Goal: Task Accomplishment & Management: Manage account settings

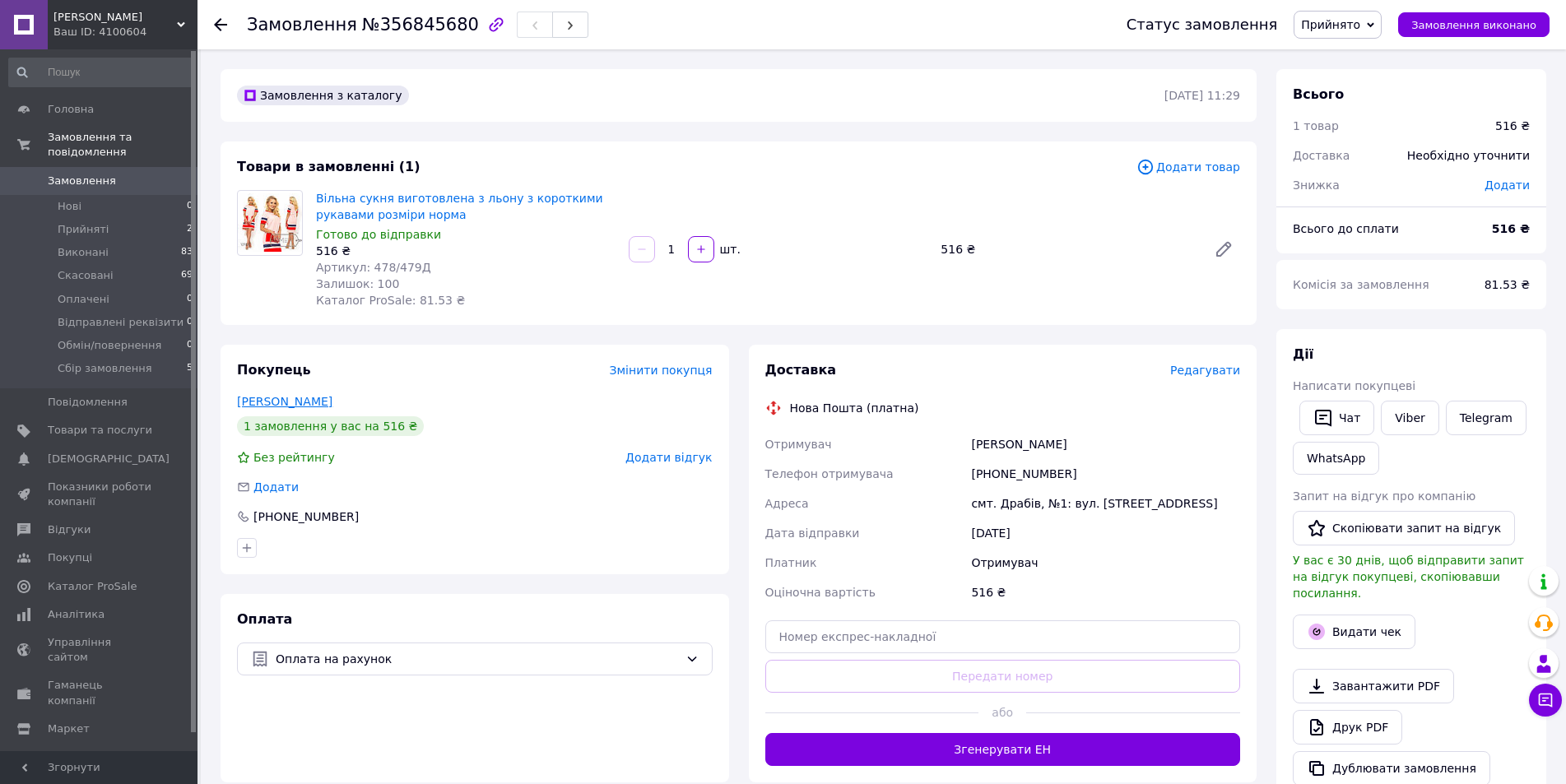
click at [273, 406] on link "[PERSON_NAME]" at bounding box center [285, 402] width 95 height 14
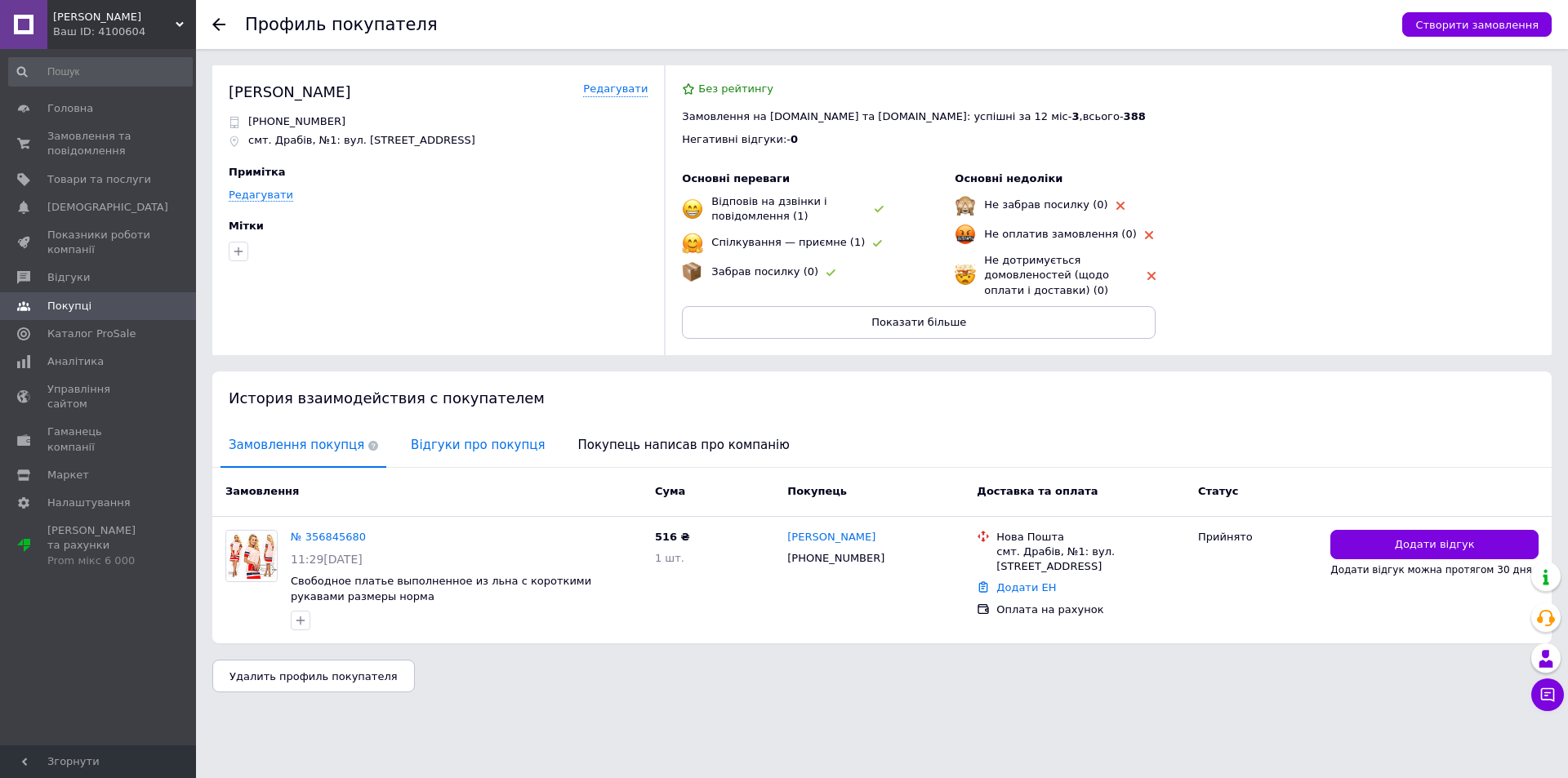
click at [471, 445] on span "Відгуки про покупця" at bounding box center [478, 445] width 151 height 42
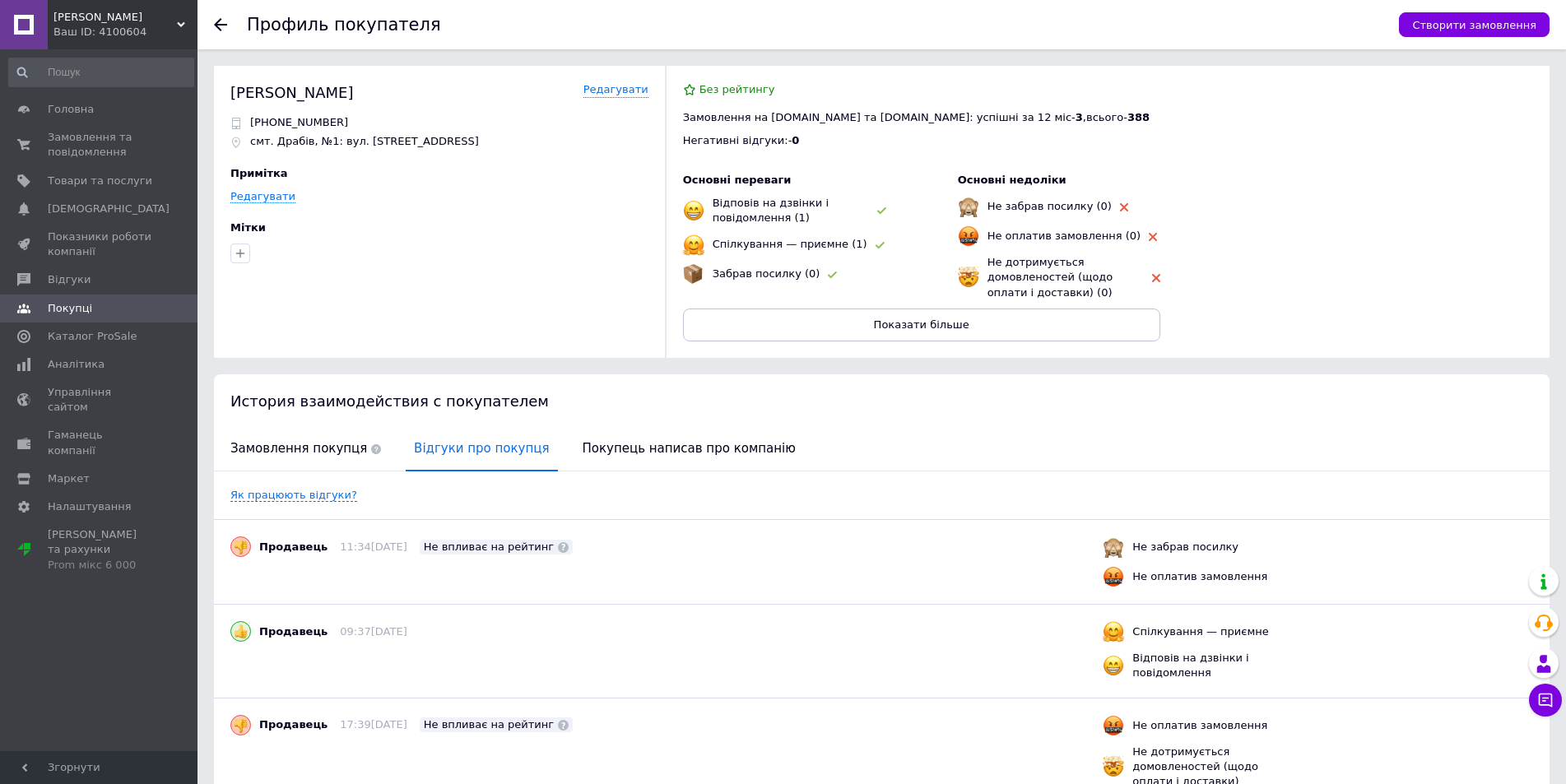
click at [216, 28] on icon at bounding box center [221, 25] width 14 height 14
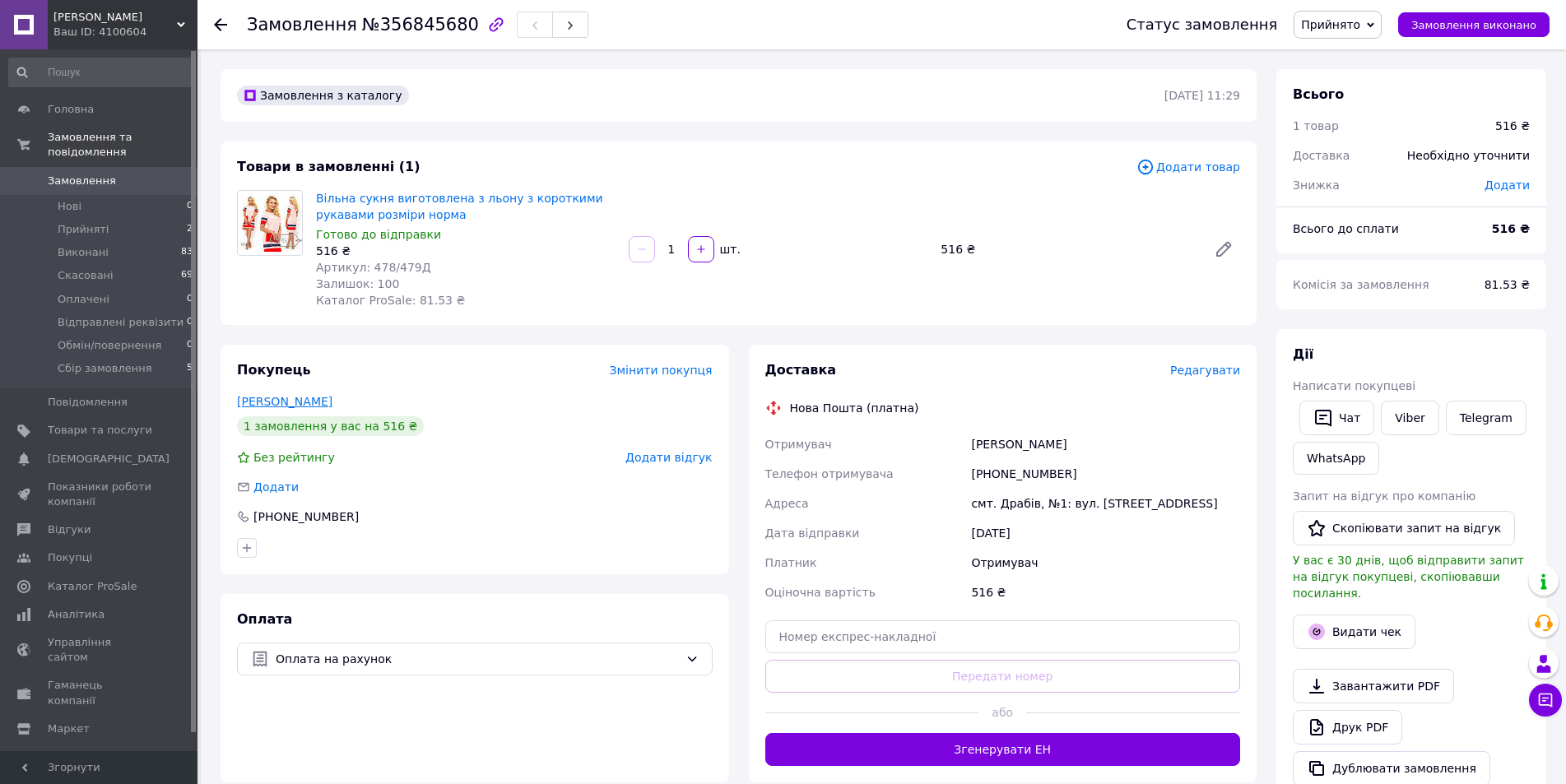
click at [277, 404] on link "[PERSON_NAME]" at bounding box center [285, 402] width 95 height 14
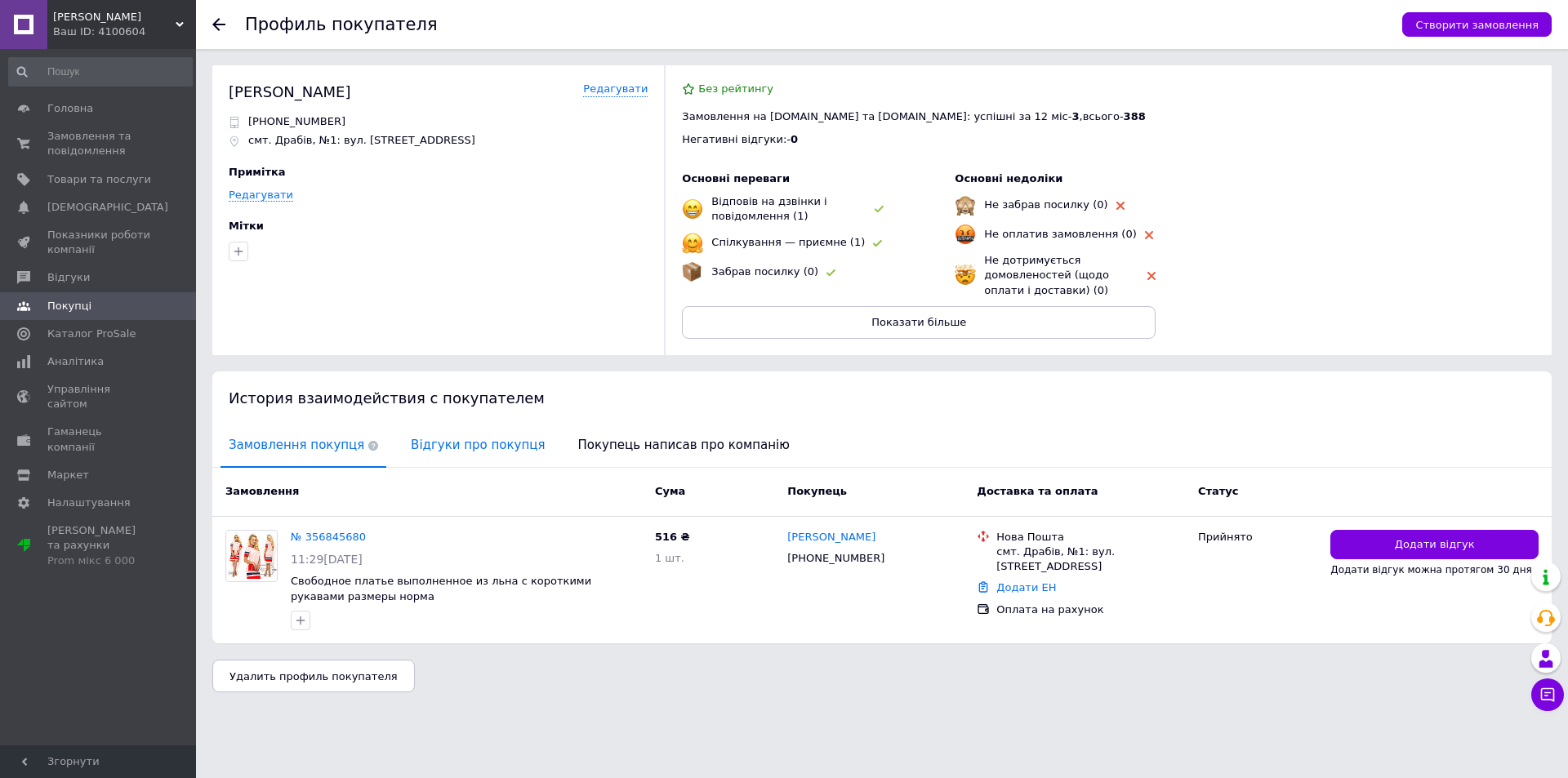
click at [458, 431] on span "Відгуки про покупця" at bounding box center [478, 445] width 151 height 42
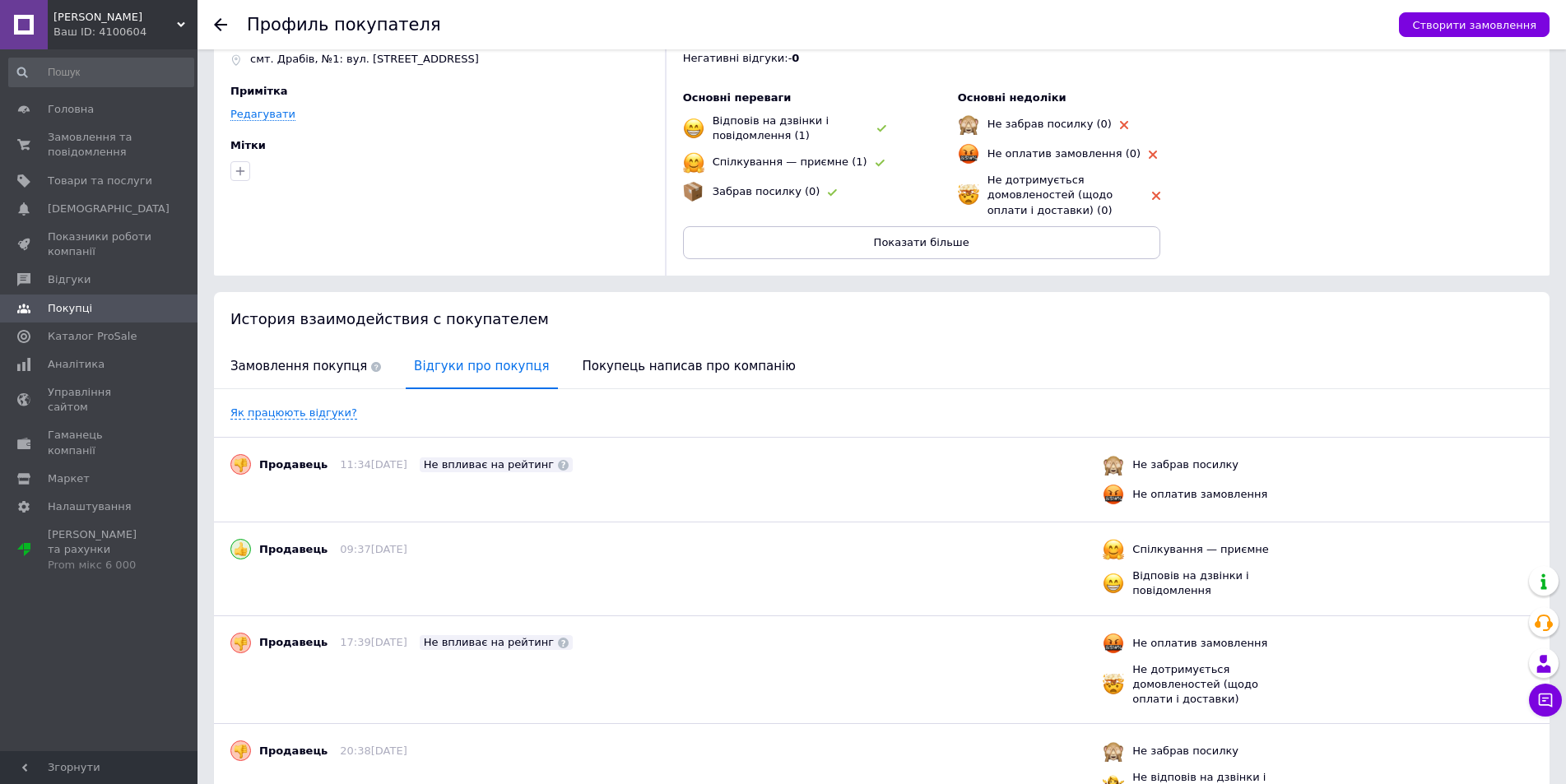
scroll to position [164, 0]
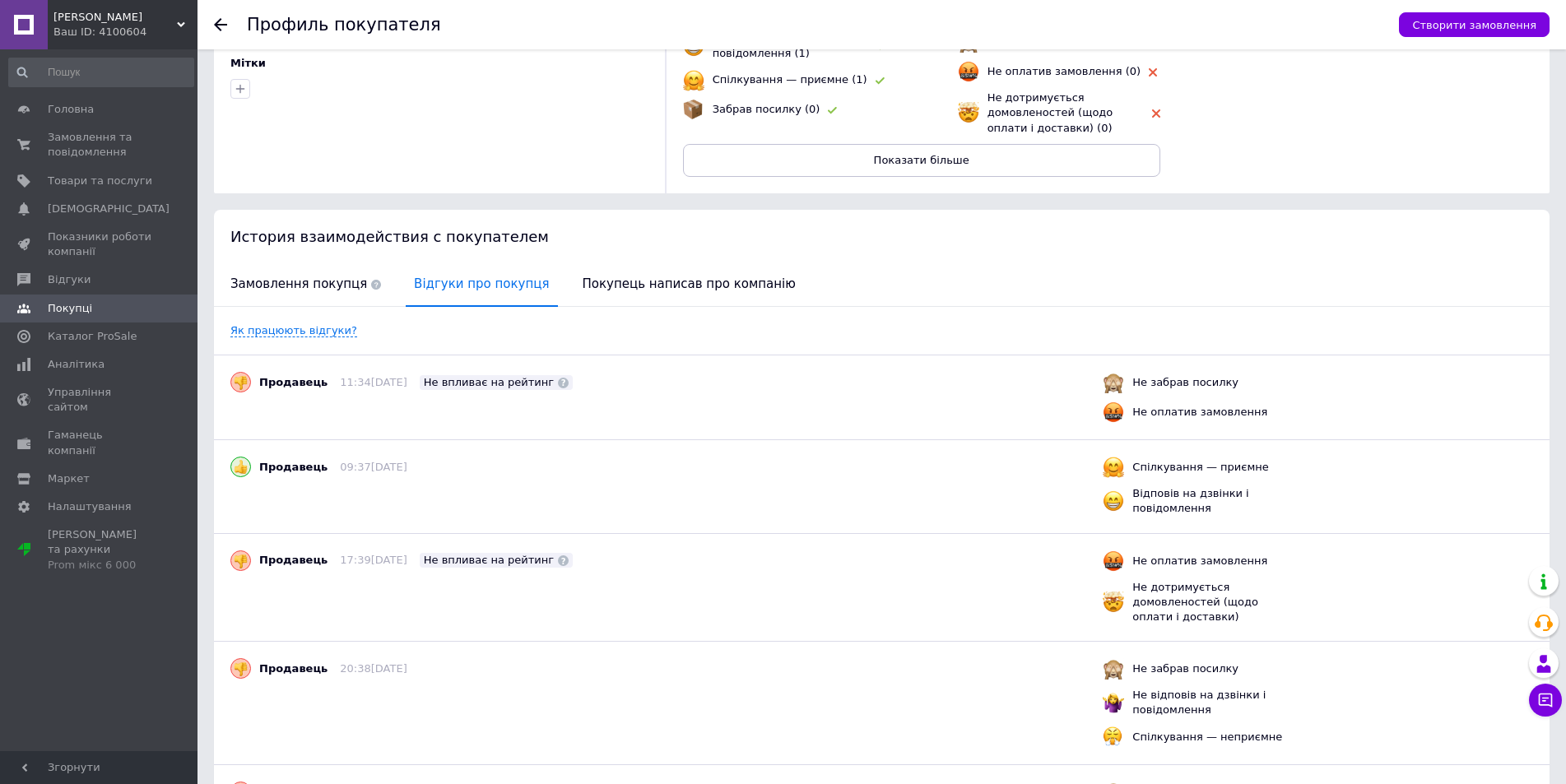
click at [216, 20] on icon at bounding box center [221, 25] width 14 height 14
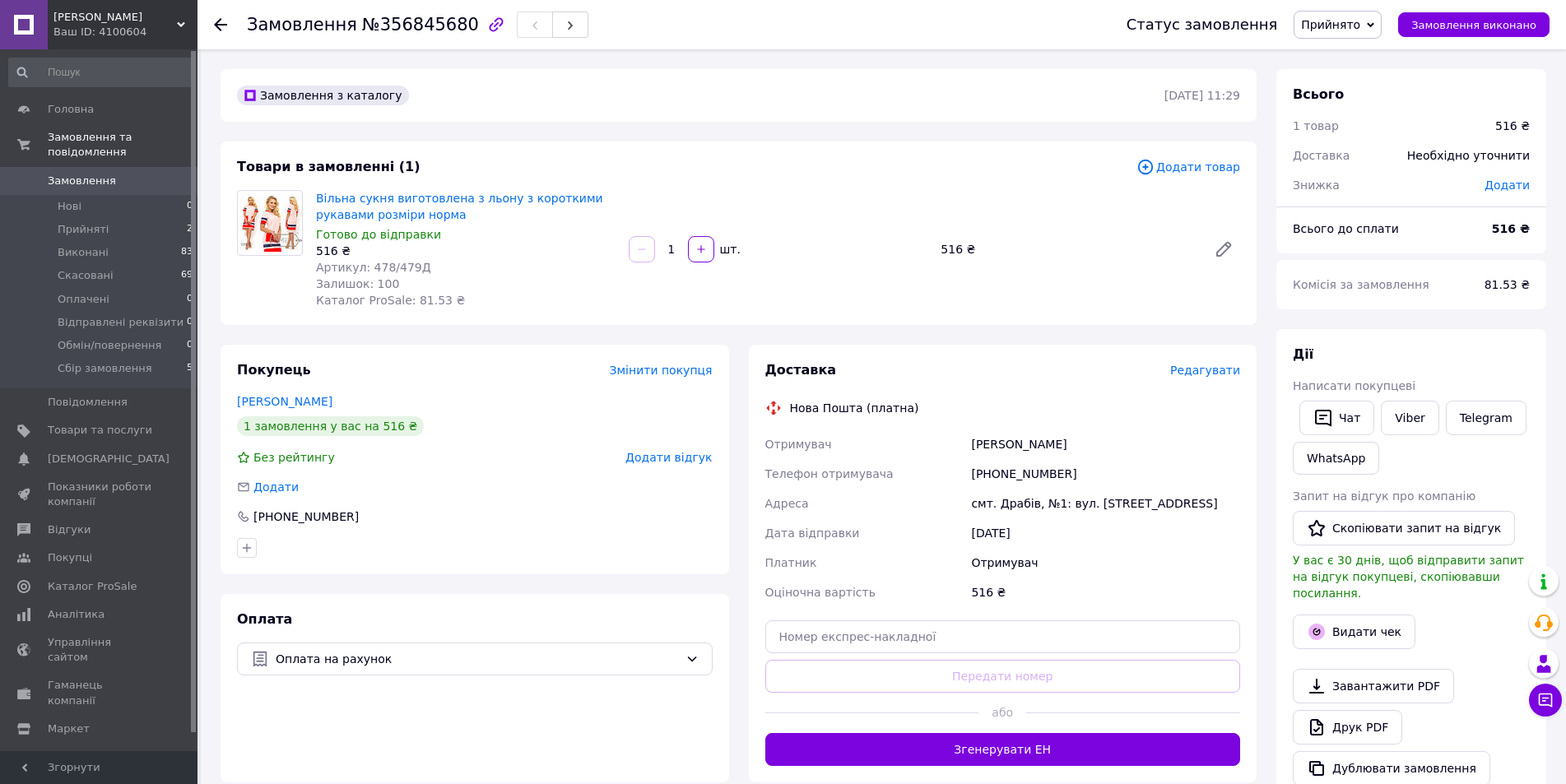
click at [216, 30] on icon at bounding box center [221, 25] width 14 height 14
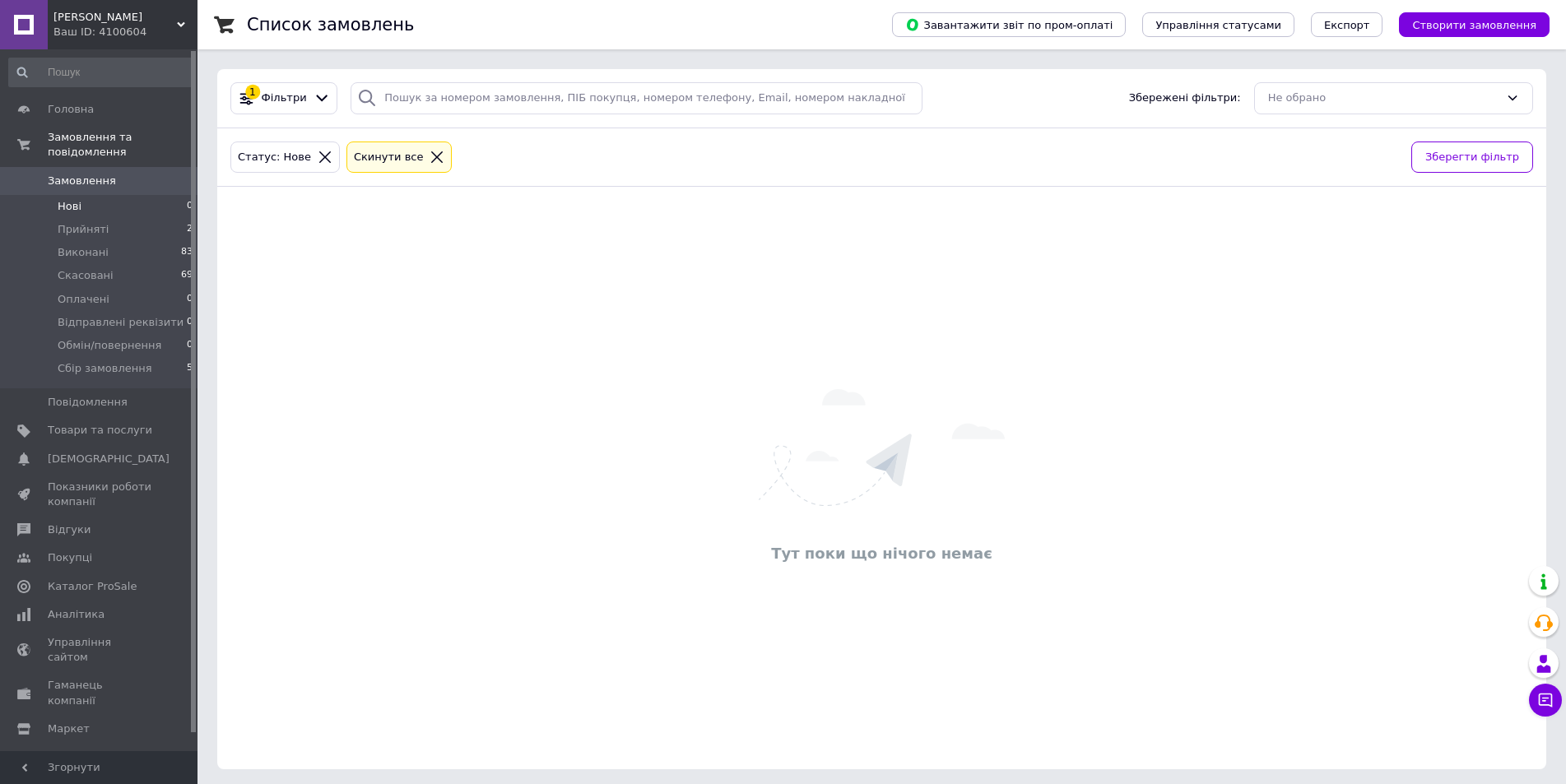
click at [429, 158] on icon at bounding box center [436, 157] width 15 height 15
